Goal: Information Seeking & Learning: Check status

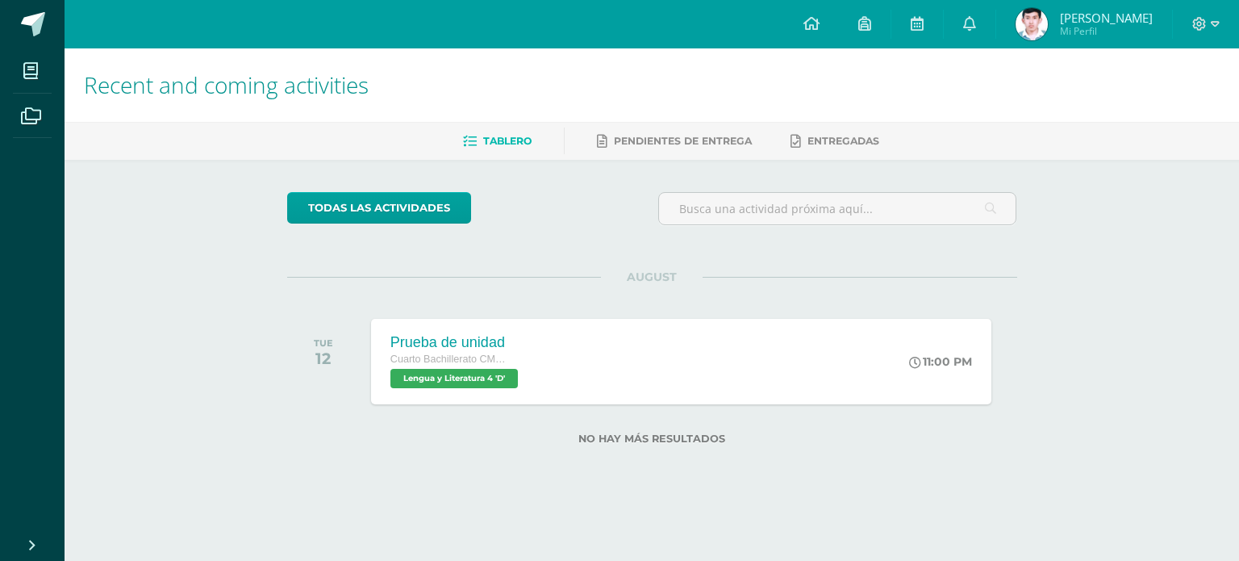
click at [1048, 12] on img at bounding box center [1031, 24] width 32 height 32
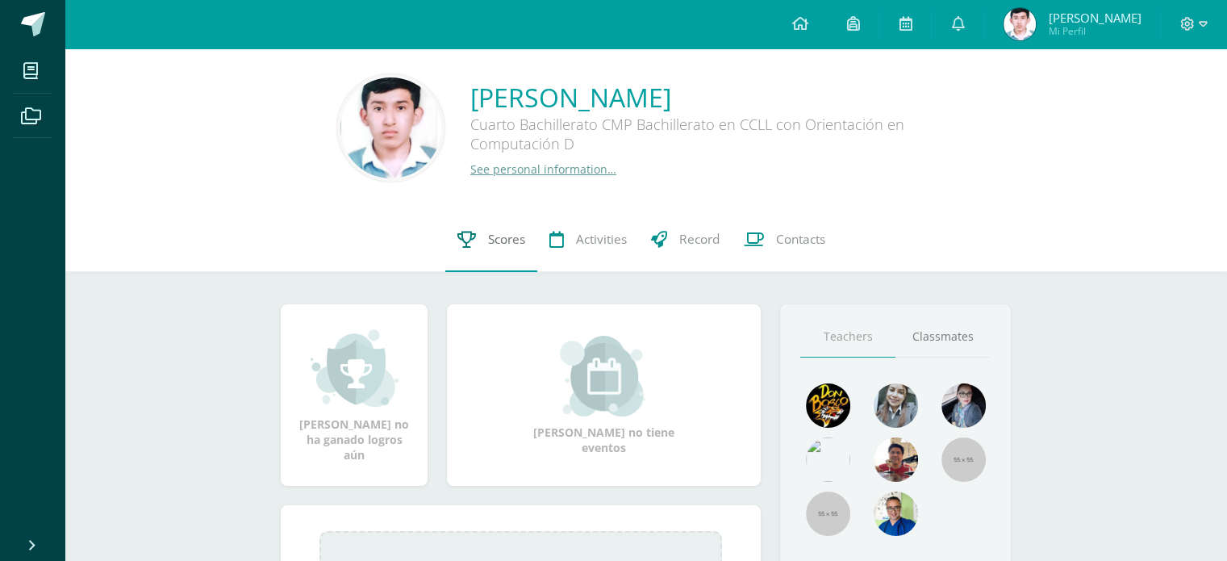
click at [488, 239] on span "Scores" at bounding box center [506, 239] width 37 height 17
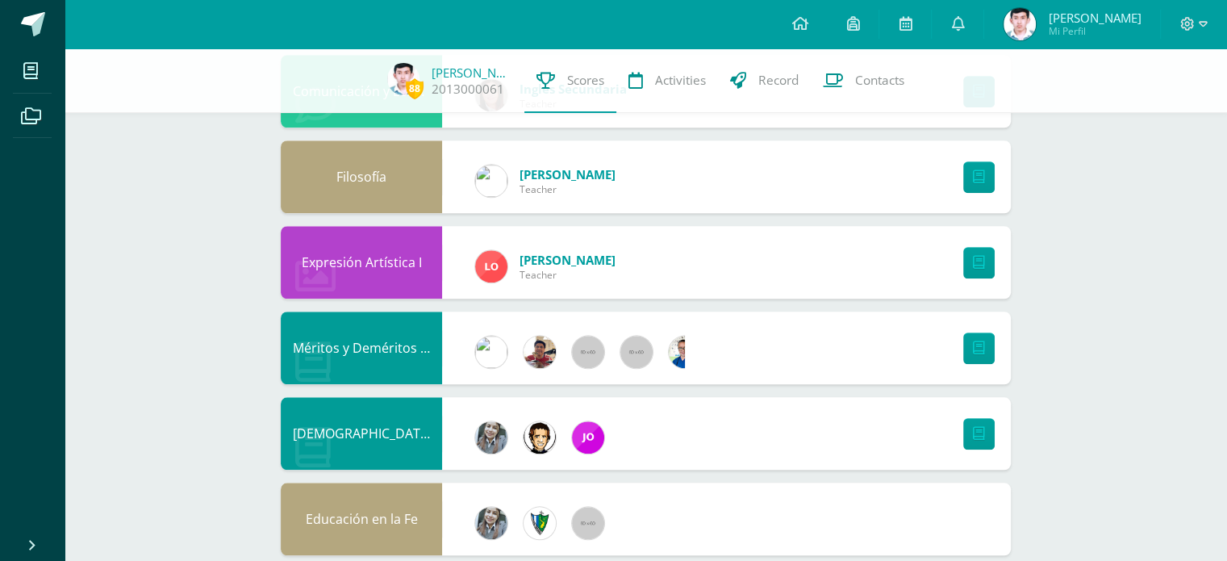
scroll to position [1421, 0]
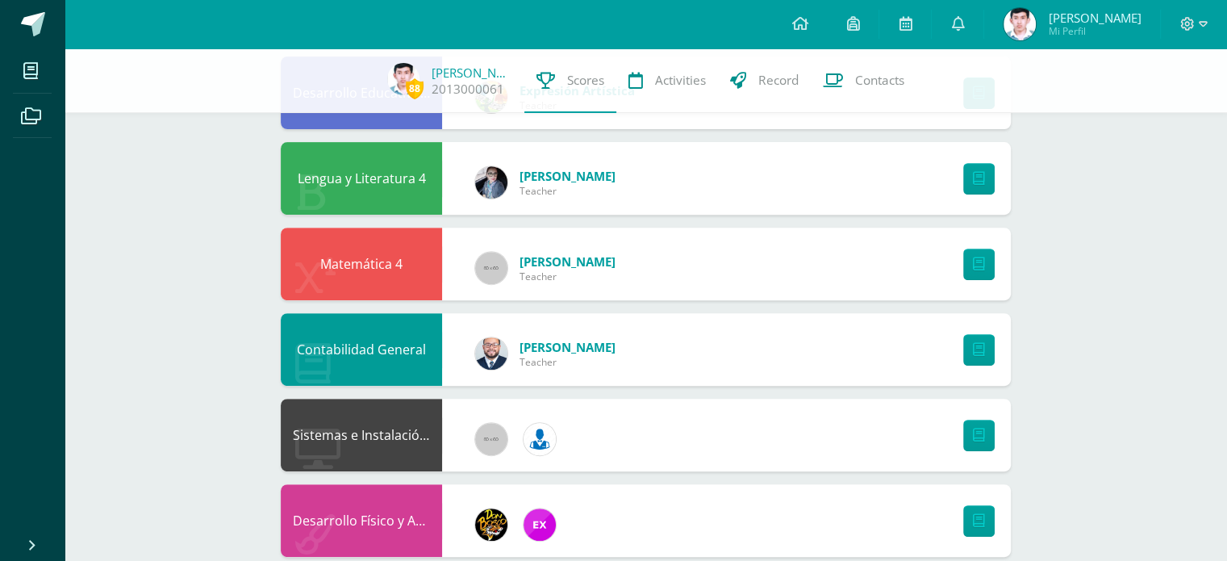
scroll to position [636, 0]
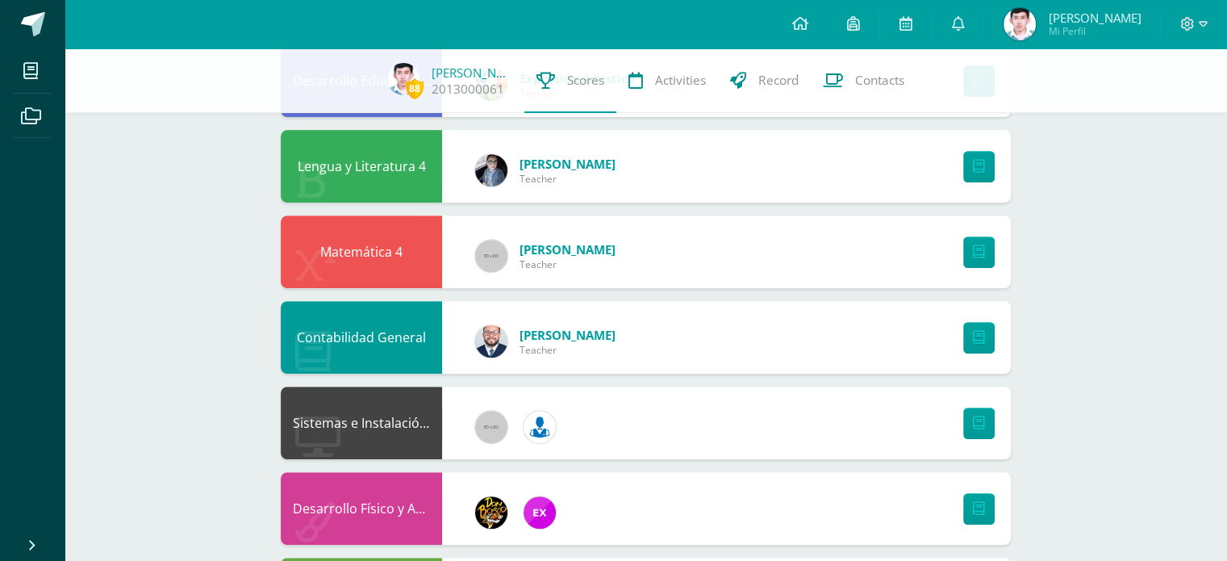
drag, startPoint x: 381, startPoint y: 345, endPoint x: 372, endPoint y: 397, distance: 52.5
click at [373, 396] on div "Elaboración y Gestión de Proyectos [PERSON_NAME] Teacher Química I y Laboratori…" at bounding box center [646, 465] width 730 height 1697
click at [381, 526] on div "Desarrollo Físico y Artístico (Extracurricular)" at bounding box center [361, 508] width 161 height 73
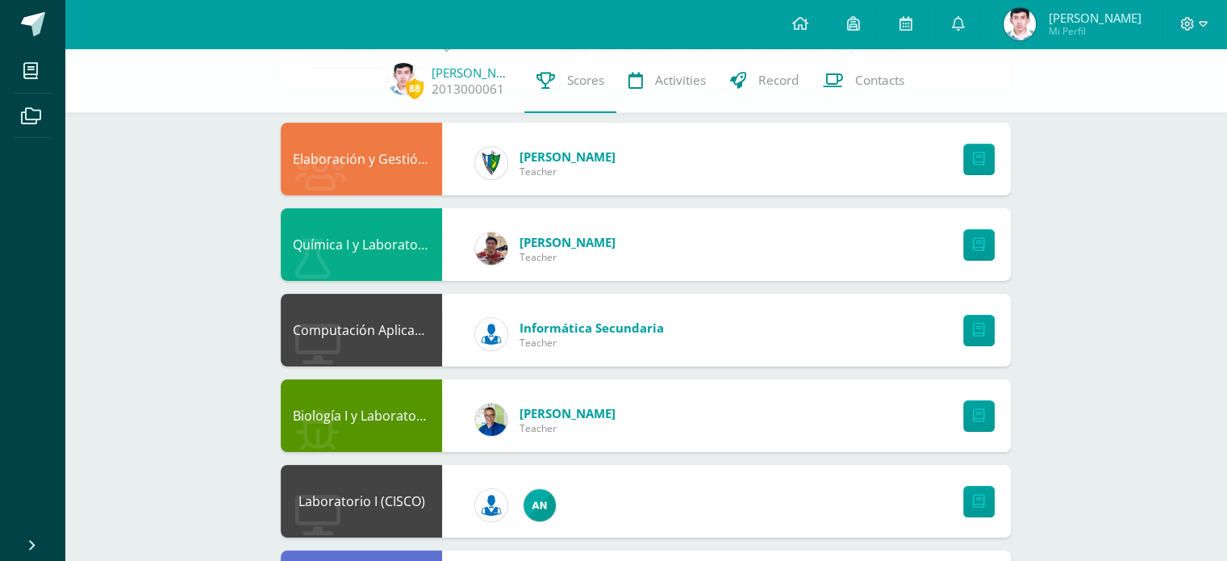
scroll to position [50, 0]
